Goal: Leave review/rating: Share an evaluation or opinion about a product, service, or content

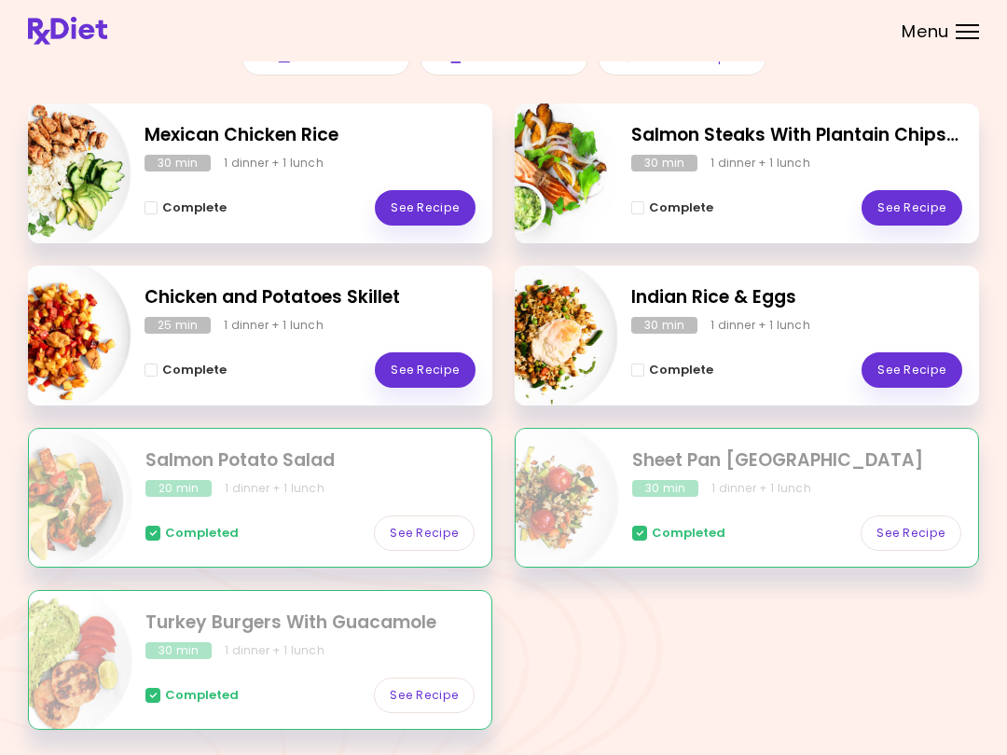
scroll to position [297, 0]
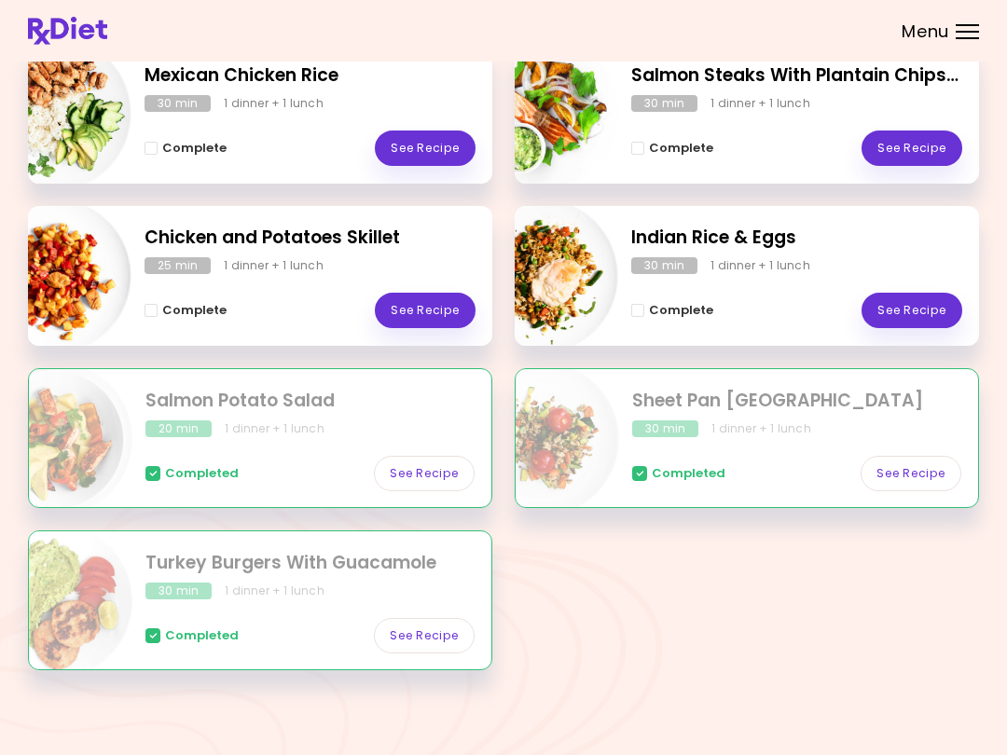
click at [754, 152] on link "See Recipe" at bounding box center [911, 148] width 101 height 35
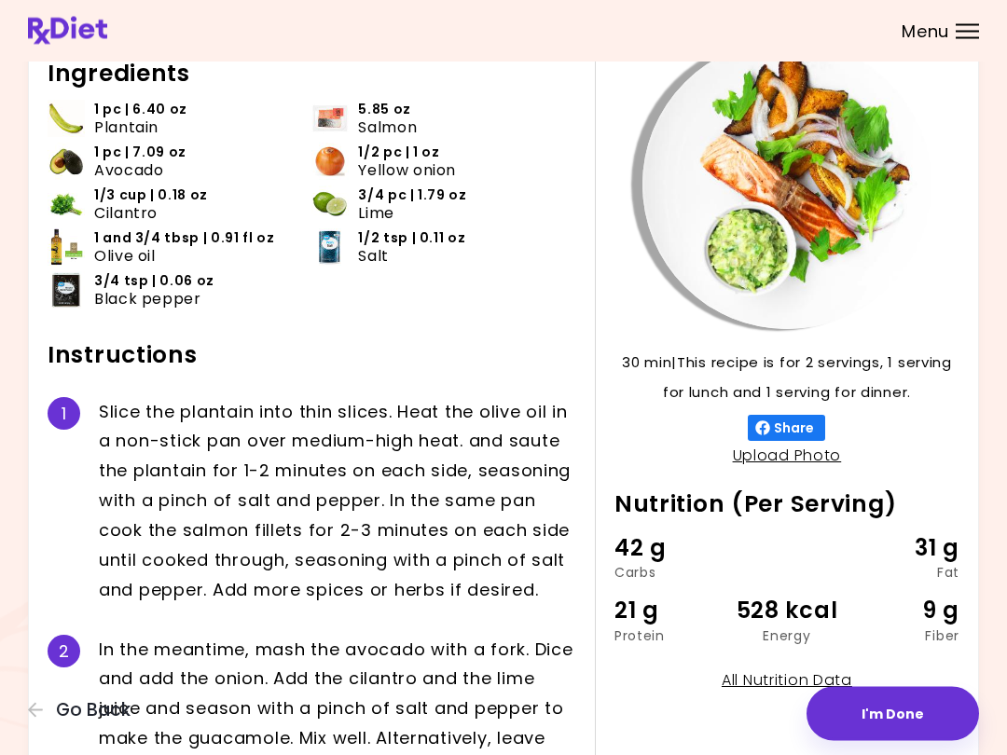
scroll to position [107, 0]
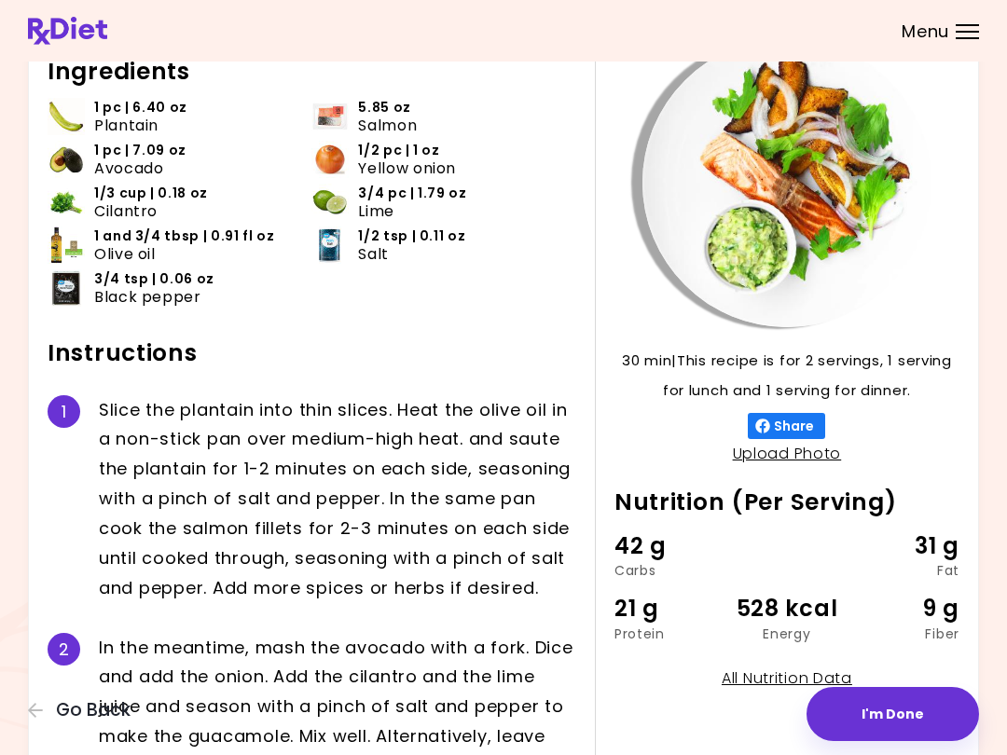
click at [5, 573] on div "Salmon Steaks With Plantain Chips and Guacamole 30 min 30 min | This recipe is …" at bounding box center [503, 440] width 1007 height 1094
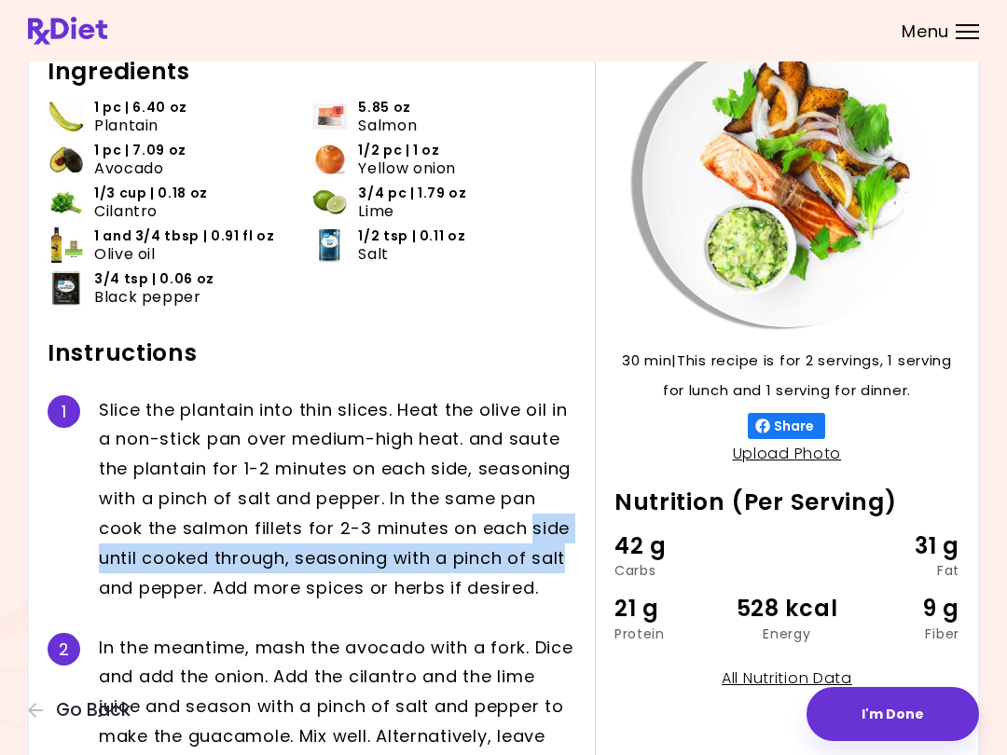
click at [27, 503] on div "Salmon Steaks With Plantain Chips and Guacamole 30 min 30 min | This recipe is …" at bounding box center [503, 440] width 1007 height 1094
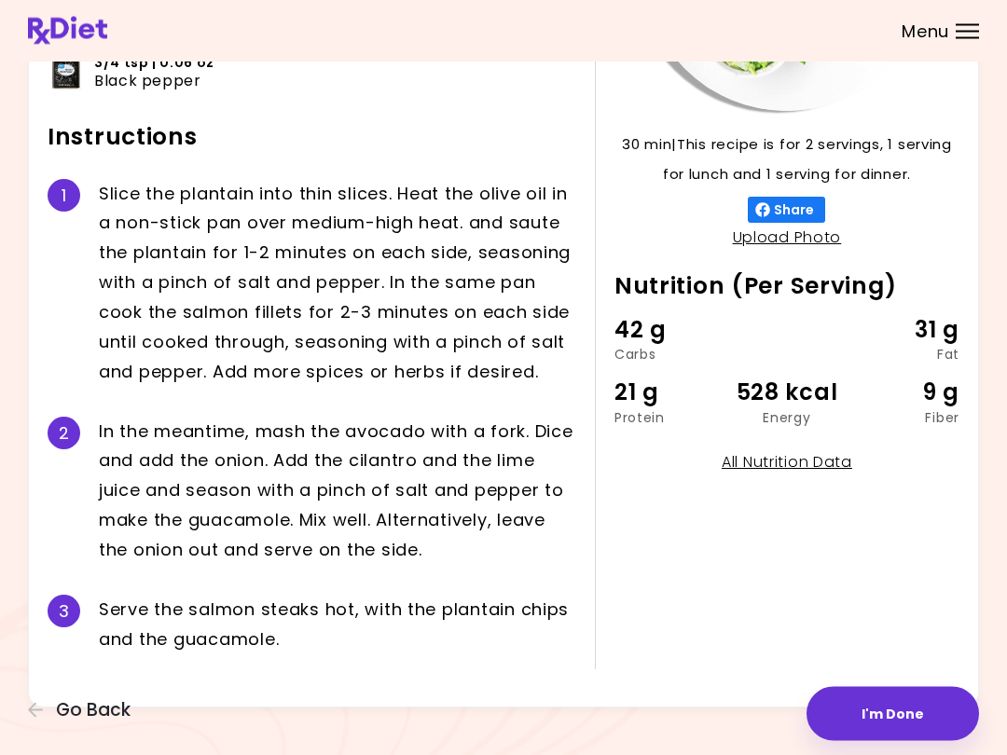
scroll to position [325, 0]
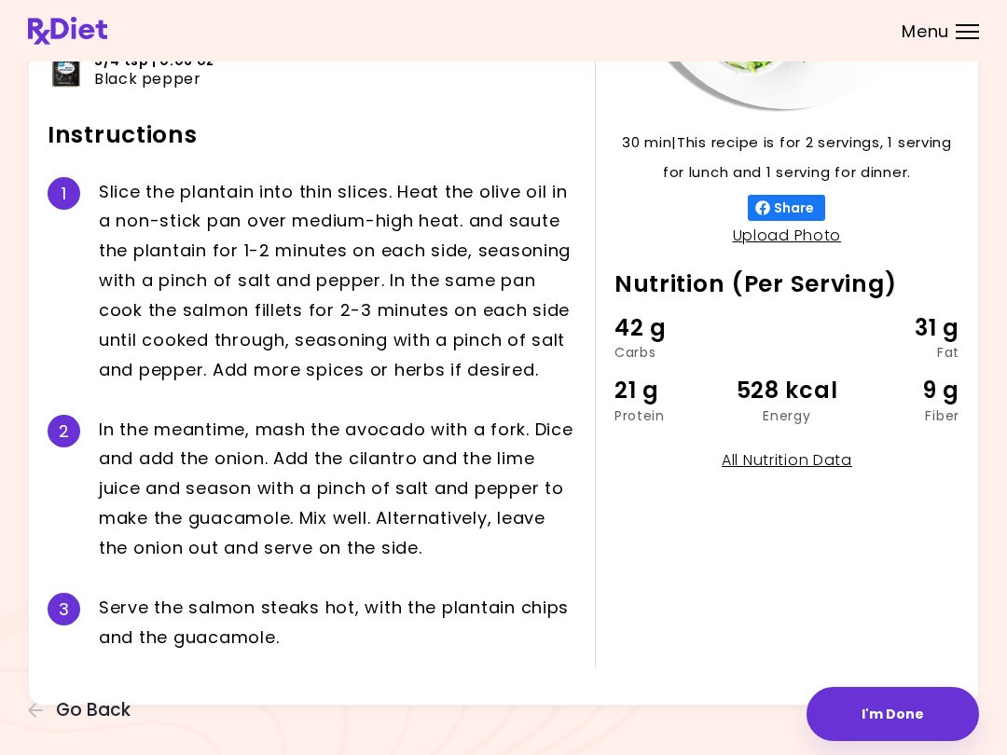
click at [36, 516] on div "30 min 30 min | This recipe is for 2 servings, 1 serving for lunch and 1 servin…" at bounding box center [503, 244] width 951 height 924
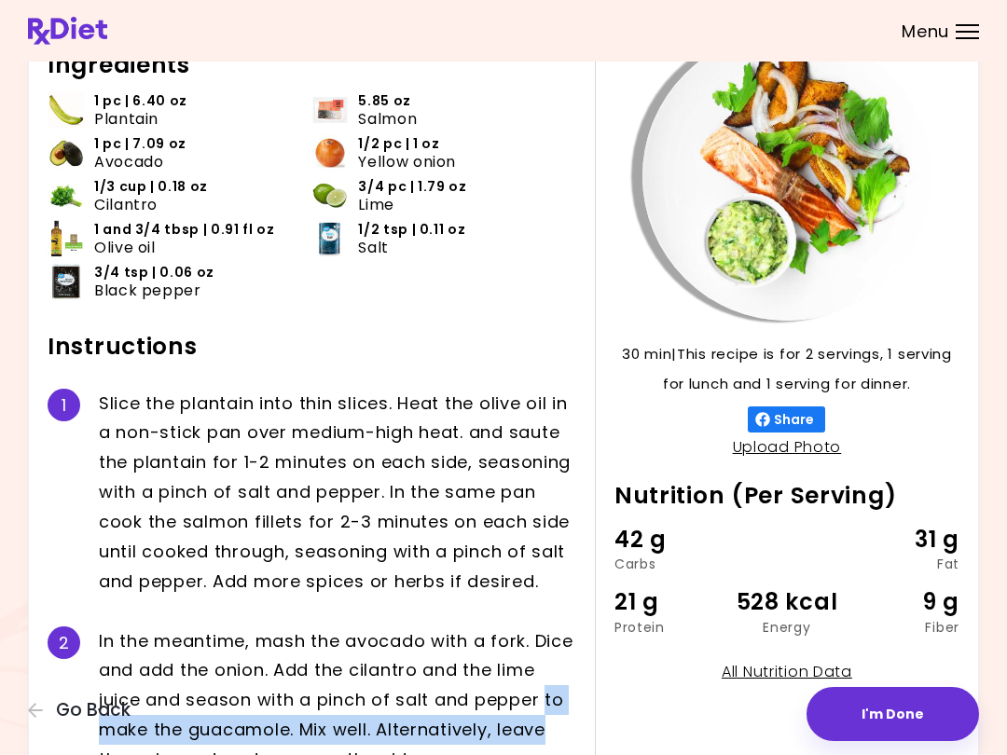
scroll to position [113, 0]
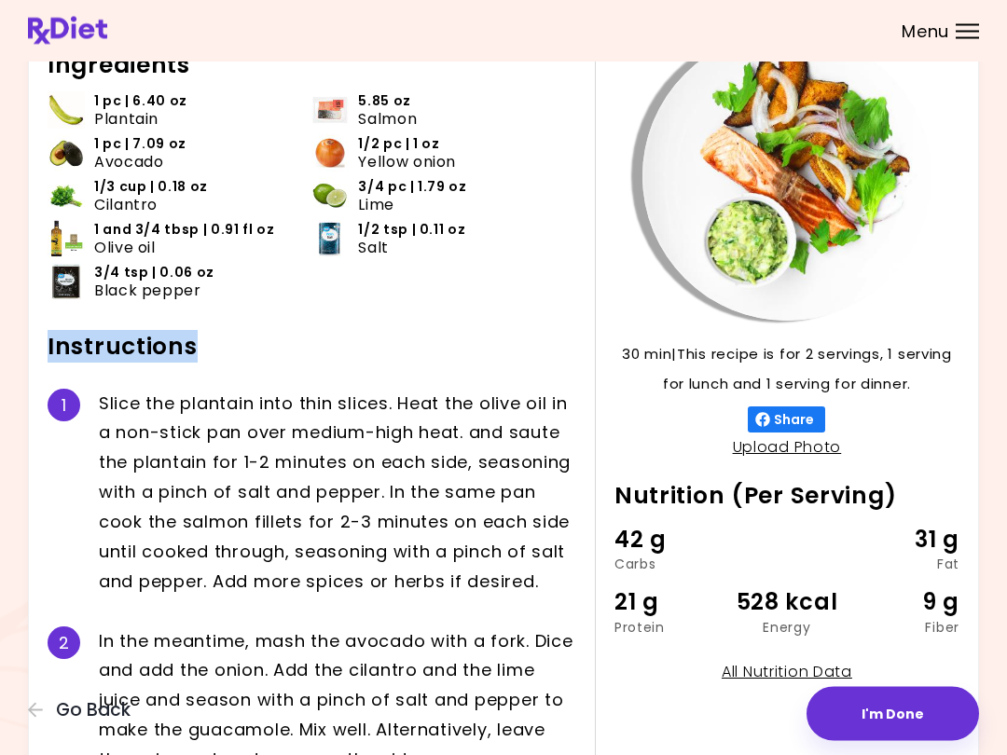
copy h2 "Instructions"
click at [754, 737] on button "I'm Done" at bounding box center [892, 714] width 172 height 54
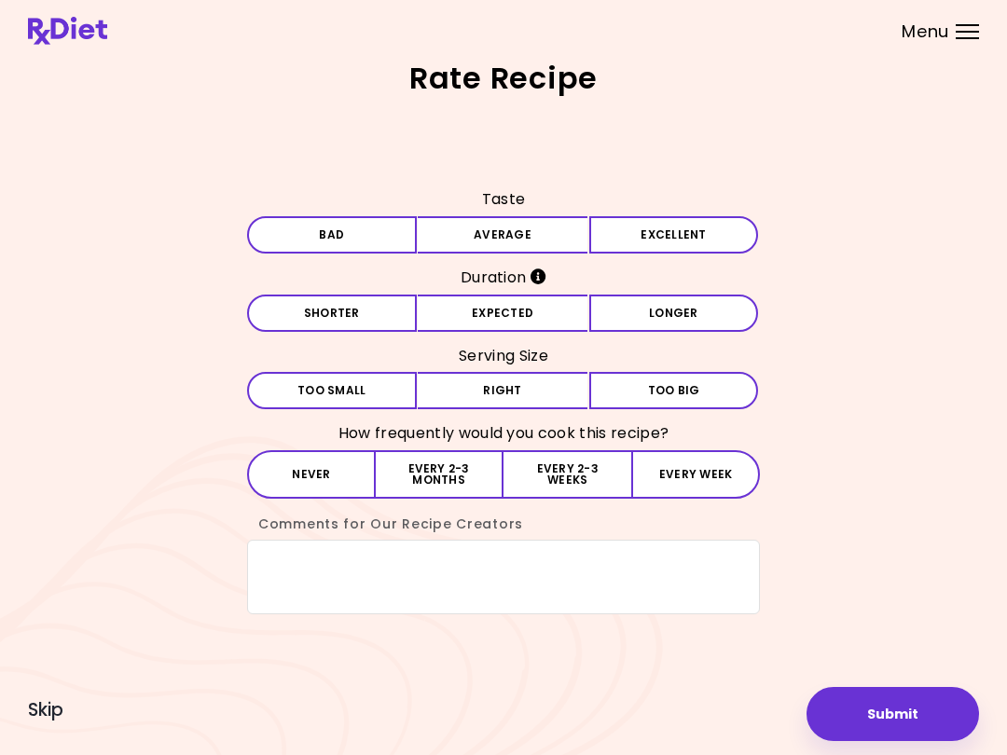
click at [535, 246] on button "Average" at bounding box center [503, 234] width 170 height 37
click at [554, 330] on button "Expected" at bounding box center [503, 313] width 170 height 37
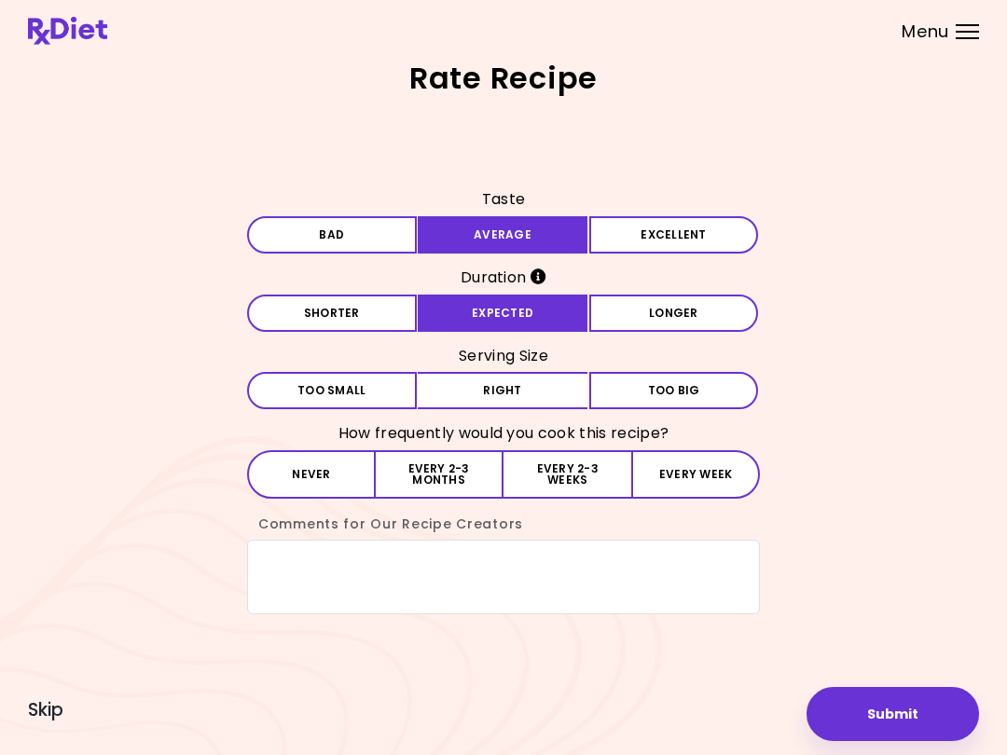
click at [558, 324] on button "Expected" at bounding box center [503, 313] width 170 height 37
click at [531, 403] on button "Right" at bounding box center [503, 390] width 170 height 37
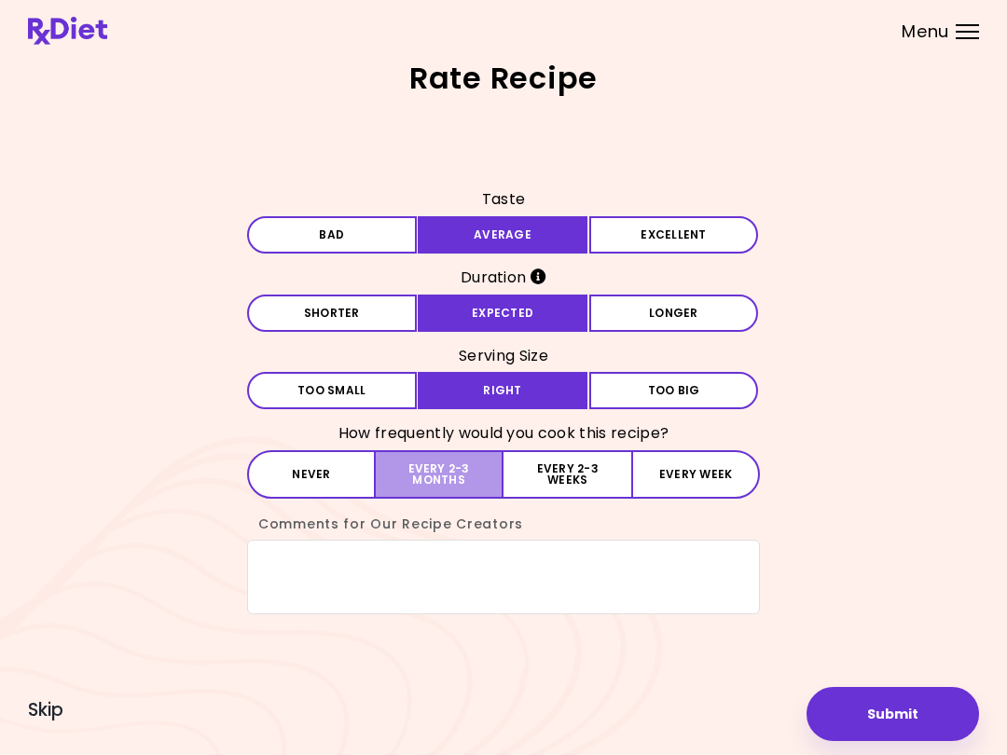
click at [461, 488] on button "Every 2-3 months" at bounding box center [440, 474] width 128 height 48
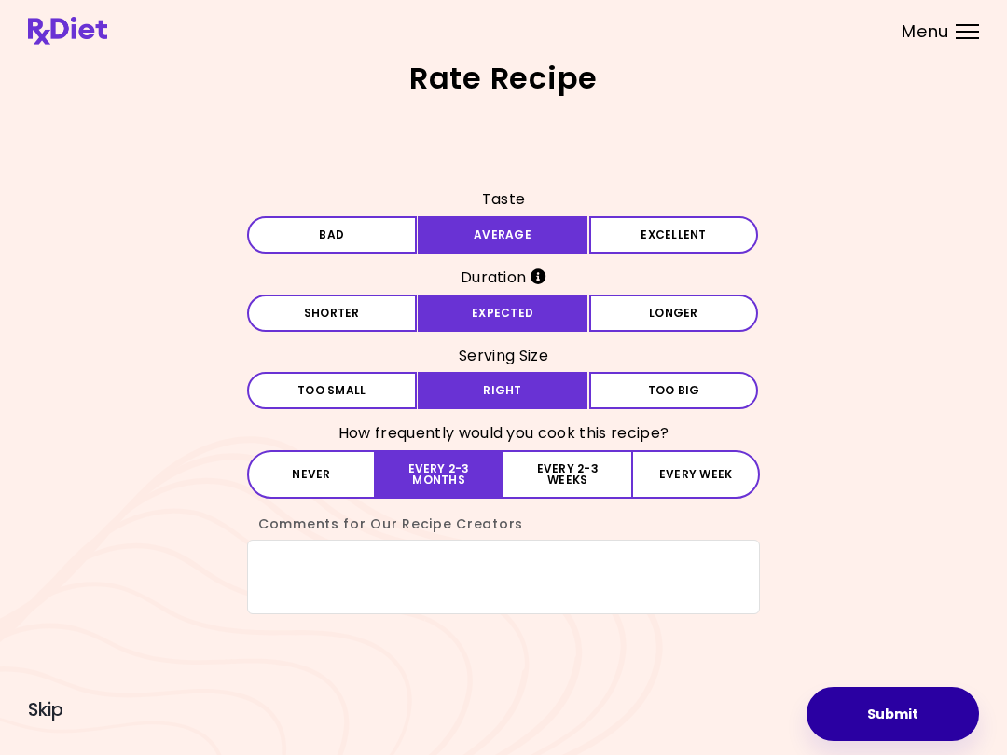
click at [754, 697] on button "Submit" at bounding box center [892, 714] width 172 height 54
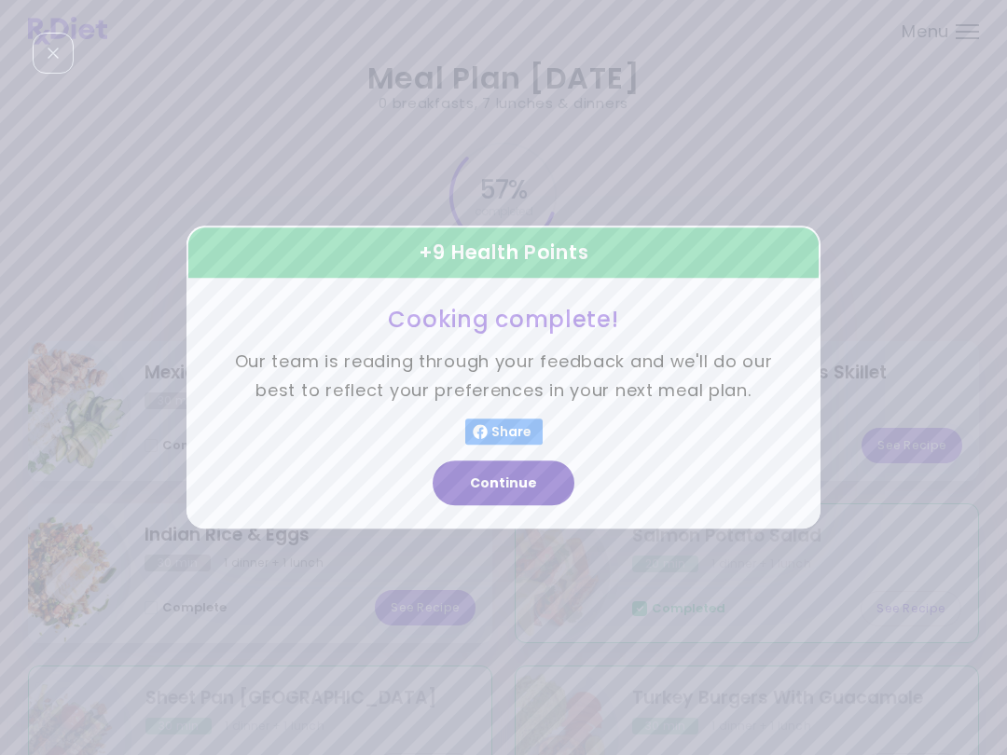
click at [528, 501] on button "Continue" at bounding box center [504, 483] width 142 height 45
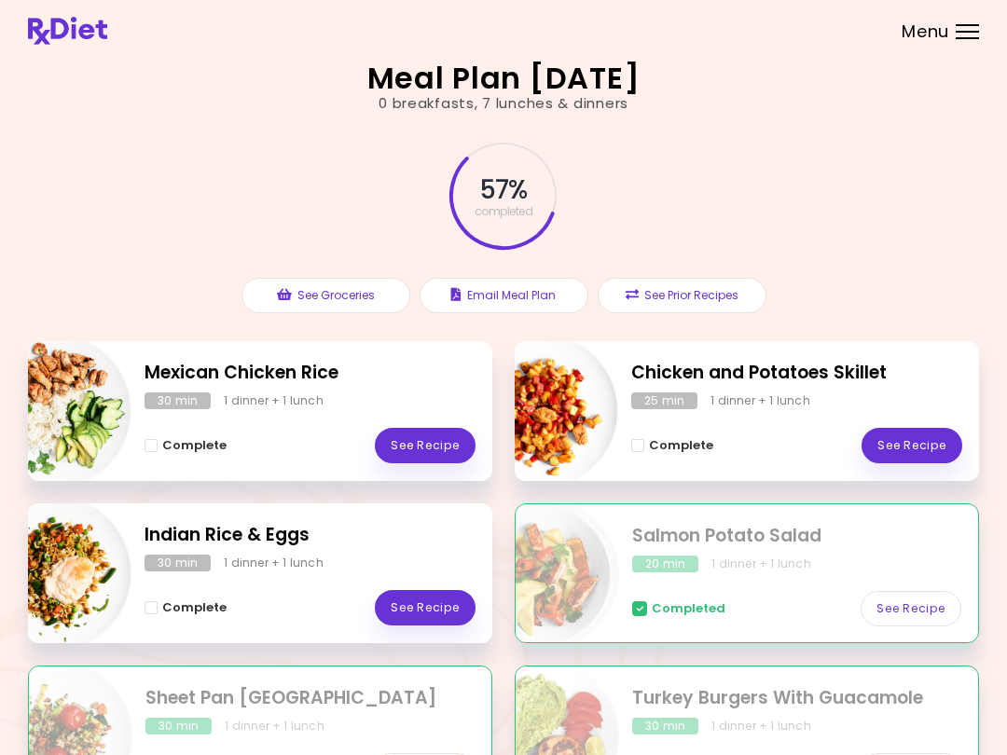
click at [52, 249] on div "57 % completed See Groceries Email Meal Plan See Prior Recipes" at bounding box center [503, 227] width 951 height 227
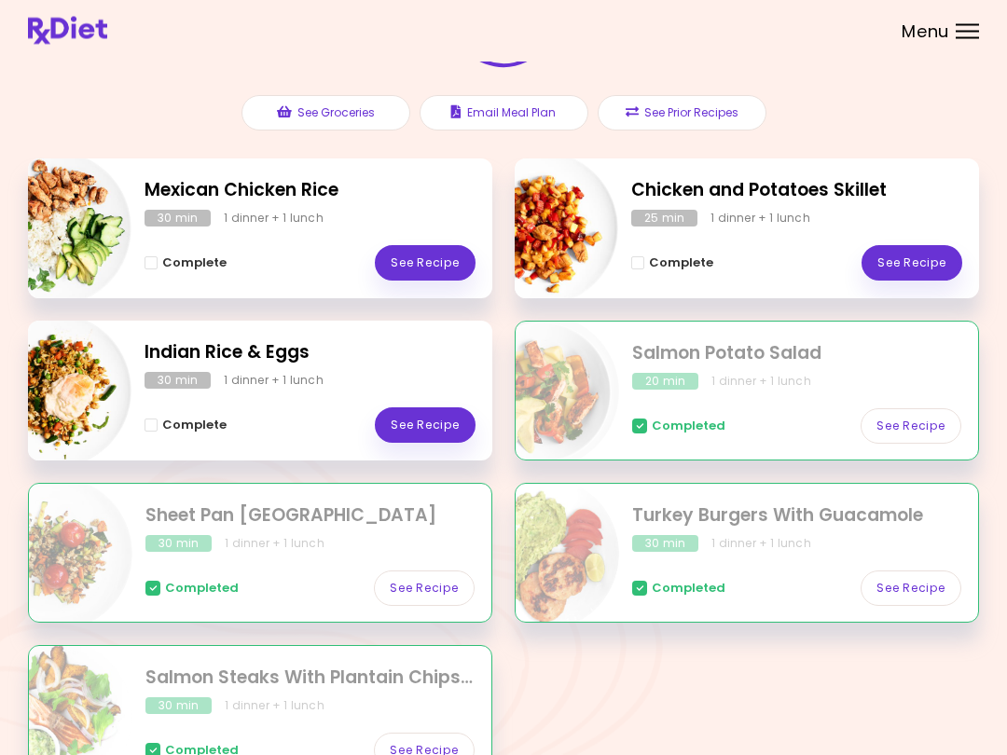
scroll to position [184, 0]
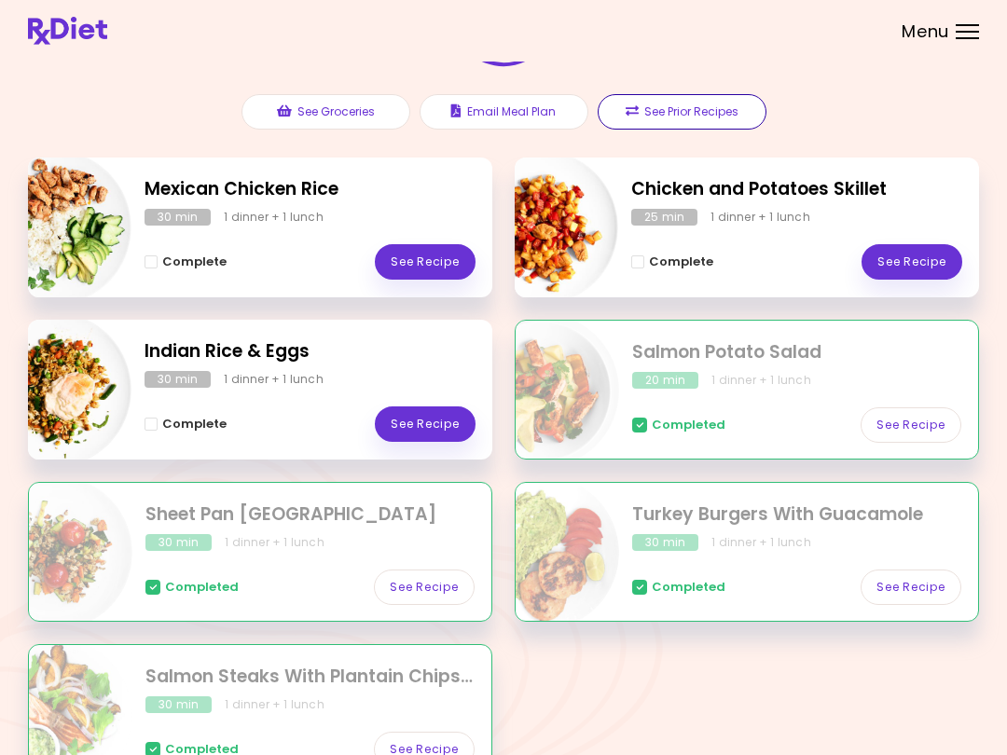
click at [678, 128] on button "See Prior Recipes" at bounding box center [682, 111] width 169 height 35
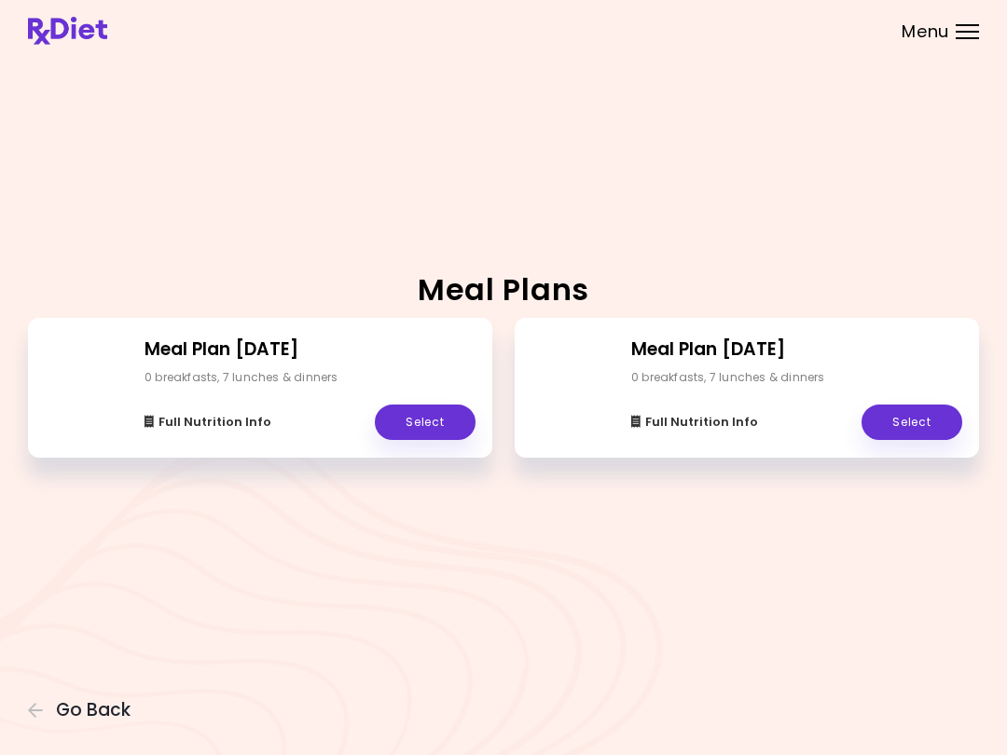
click at [754, 428] on link "Select" at bounding box center [911, 422] width 101 height 35
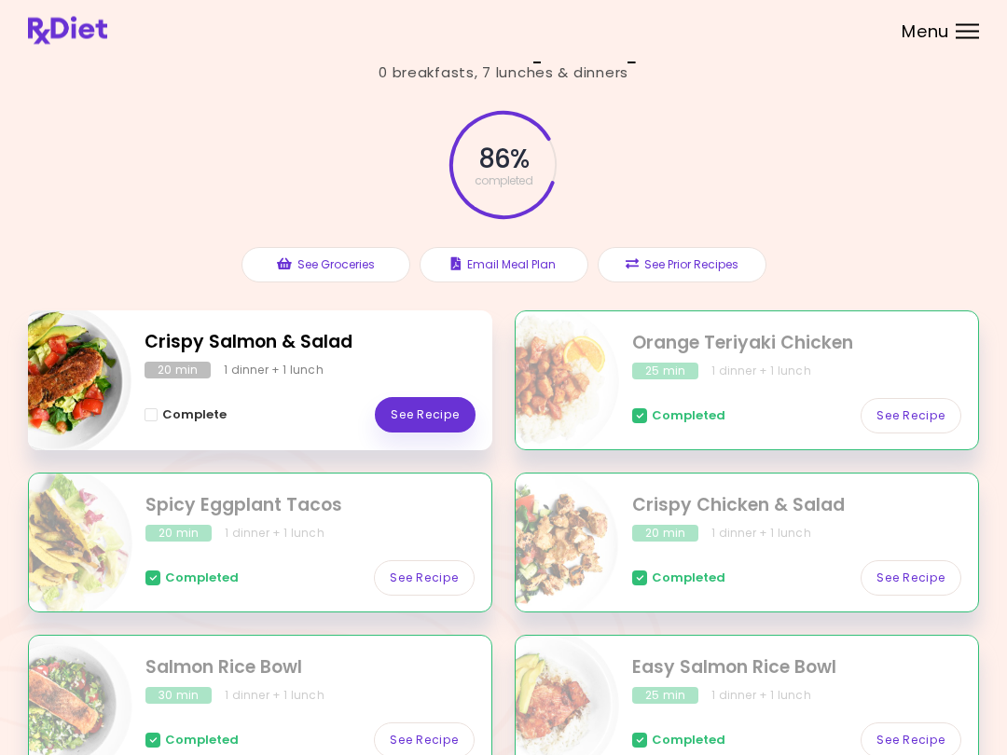
scroll to position [30, 0]
